Goal: Find specific page/section: Find specific page/section

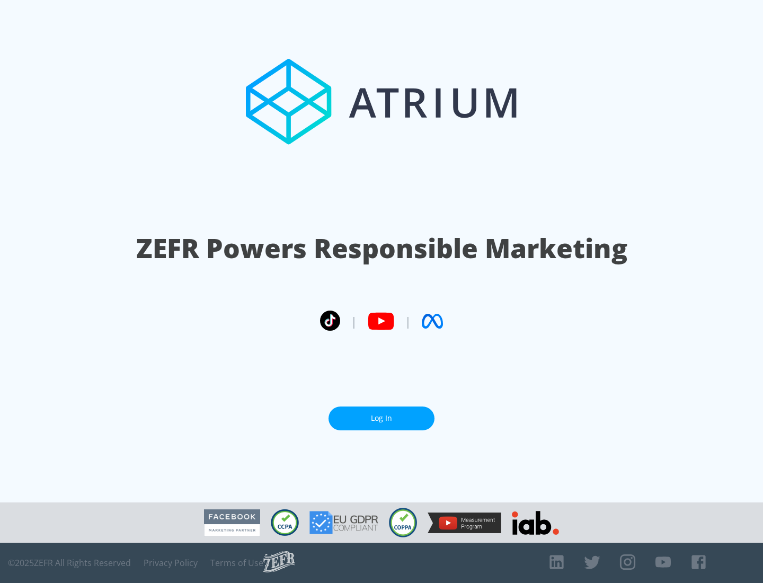
click at [382, 414] on link "Log In" at bounding box center [382, 419] width 106 height 24
